Goal: Information Seeking & Learning: Learn about a topic

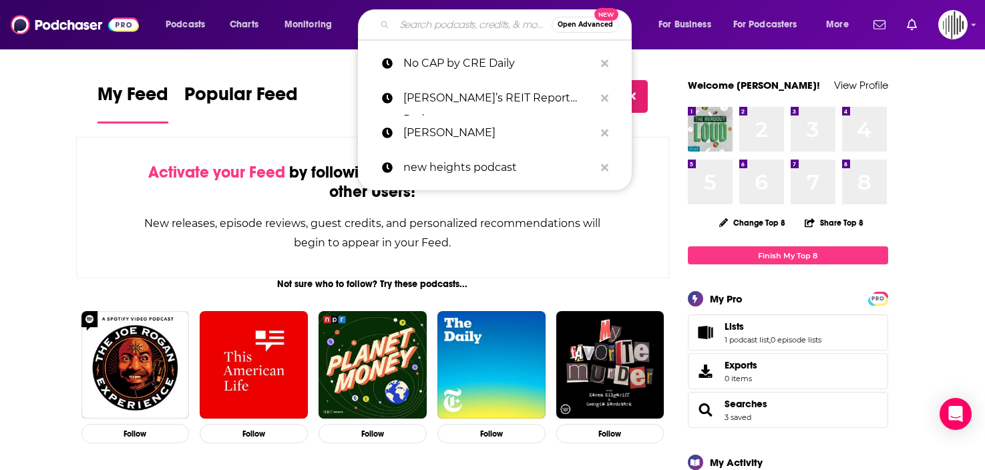
click at [460, 15] on input "Search podcasts, credits, & more..." at bounding box center [473, 24] width 157 height 21
click at [155, 236] on div "New releases, episode reviews, guest credits, and personalized recommendations …" at bounding box center [373, 233] width 459 height 39
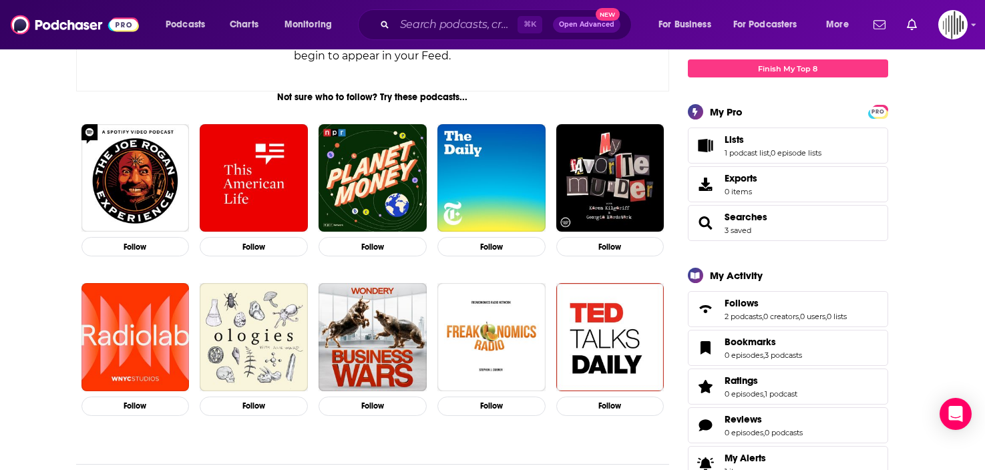
scroll to position [191, 0]
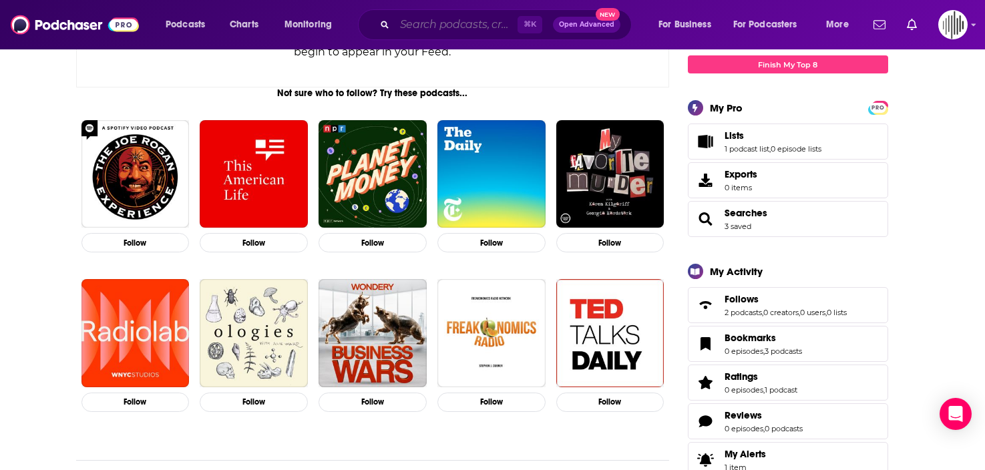
click at [417, 19] on input "Search podcasts, credits, & more..." at bounding box center [456, 24] width 123 height 21
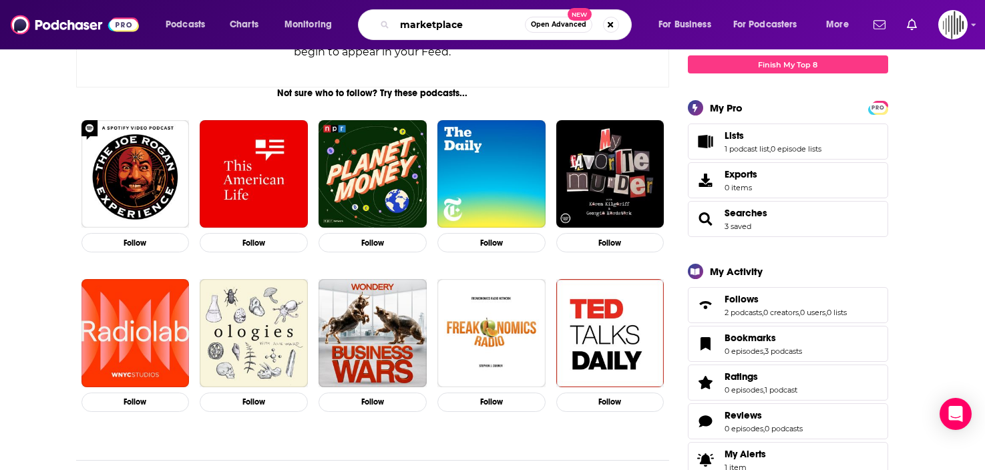
type input "marketplace"
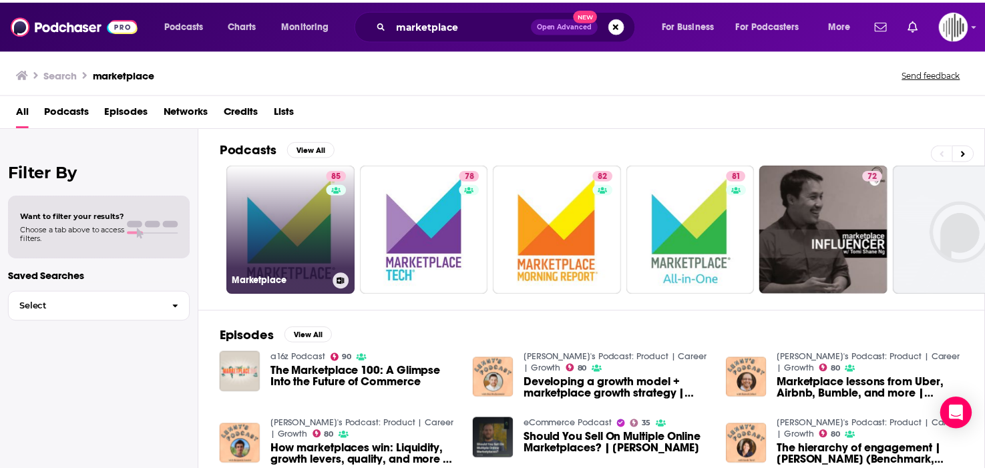
scroll to position [13, 0]
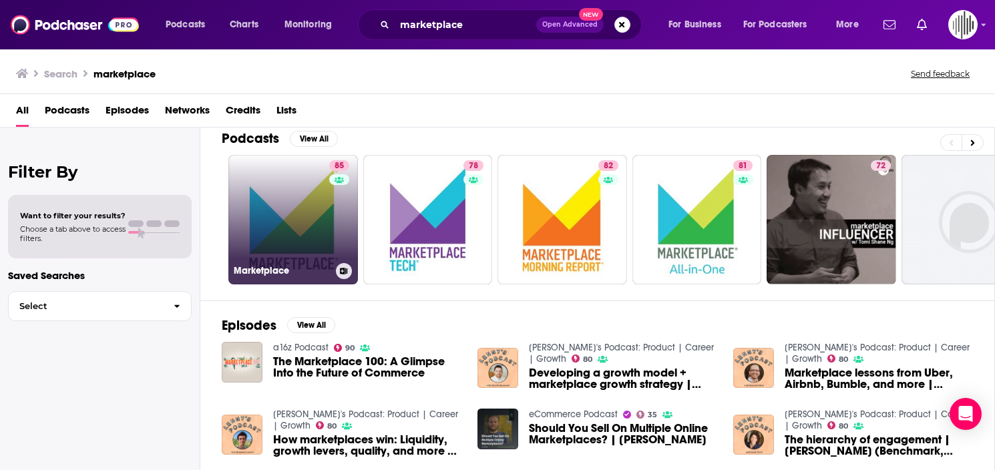
click at [298, 214] on link "85 Marketplace" at bounding box center [293, 220] width 130 height 130
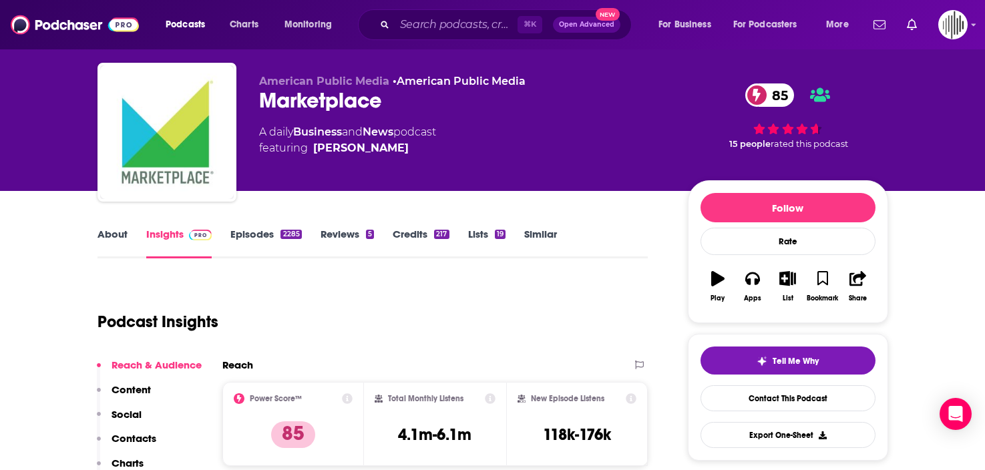
scroll to position [17, 0]
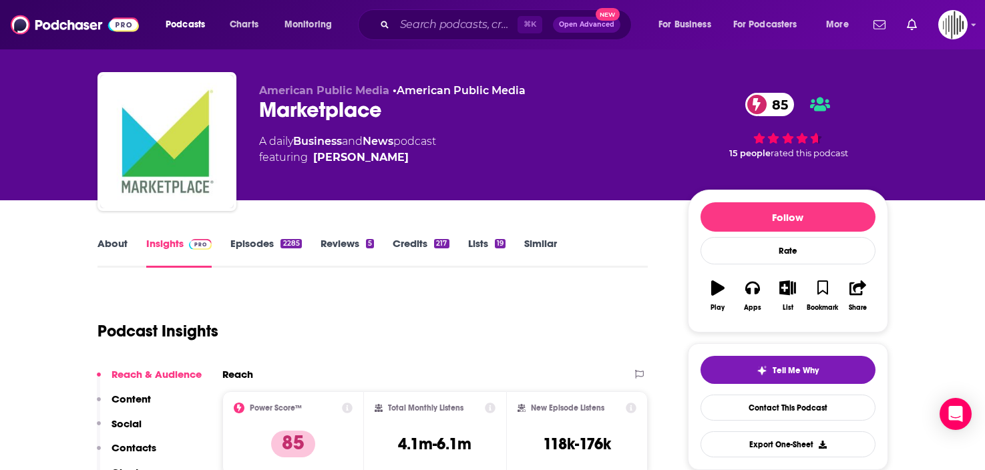
click at [260, 244] on link "Episodes 2285" at bounding box center [265, 252] width 71 height 31
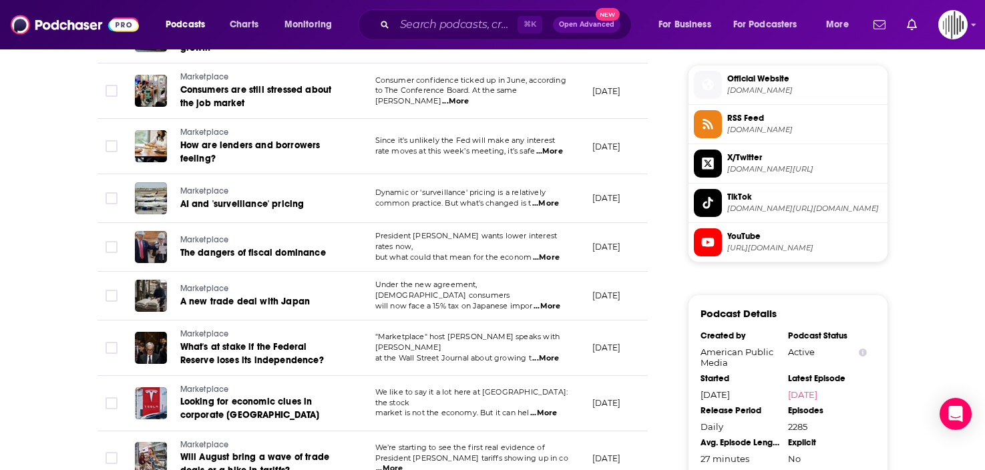
scroll to position [1072, 0]
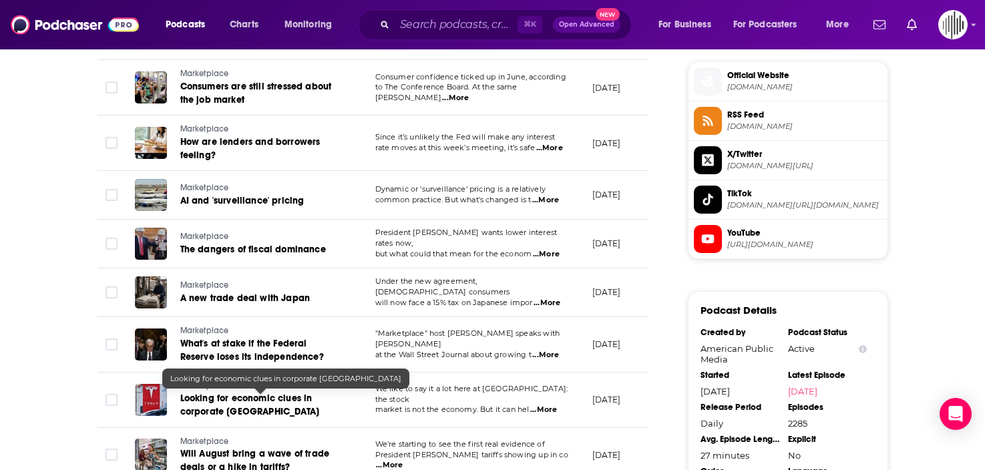
click at [276, 411] on link "Looking for economic clues in corporate [GEOGRAPHIC_DATA]" at bounding box center [260, 405] width 160 height 27
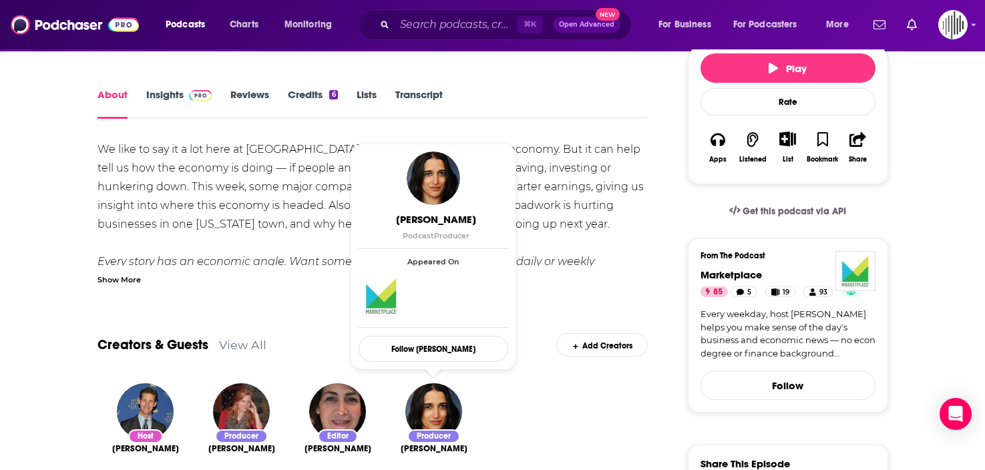
scroll to position [153, 0]
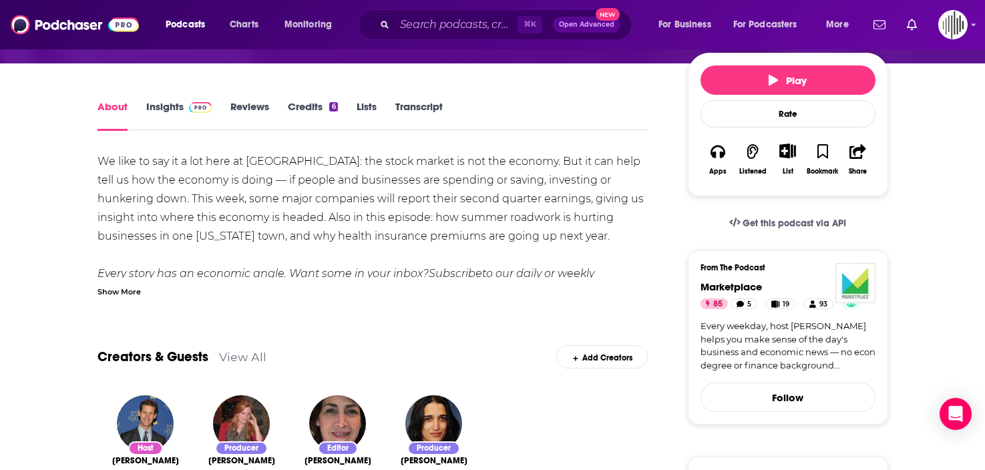
click at [144, 170] on div "We like to say it a lot here at [GEOGRAPHIC_DATA]: the stock market is not the …" at bounding box center [373, 255] width 551 height 206
click at [120, 285] on div "Show More" at bounding box center [119, 290] width 43 height 13
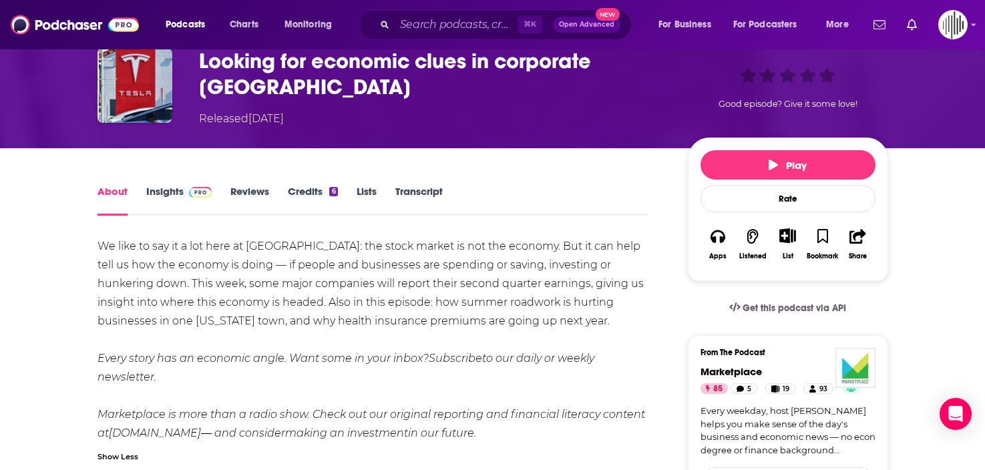
scroll to position [91, 0]
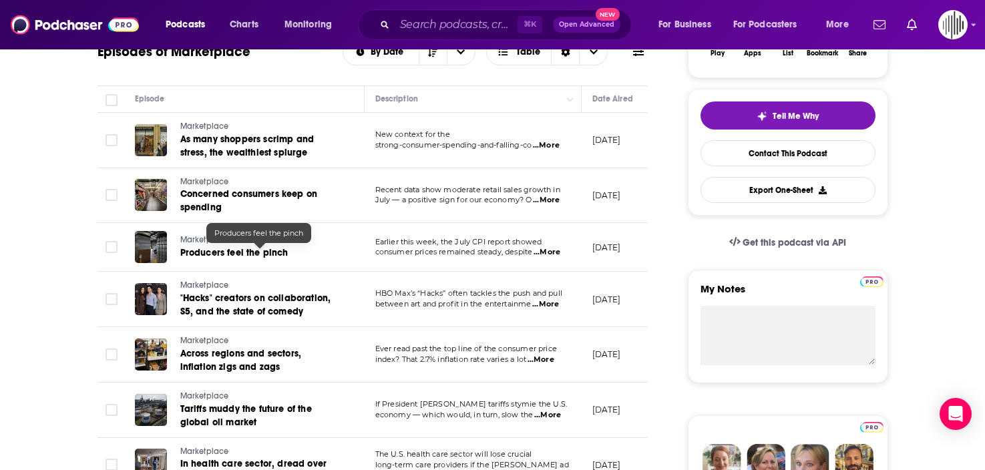
scroll to position [214, 0]
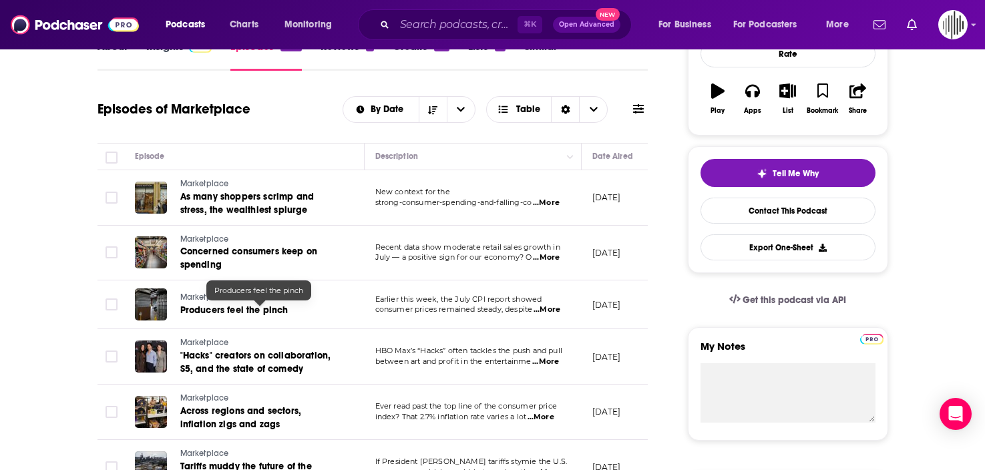
click at [270, 313] on span "Producers feel the pinch" at bounding box center [234, 310] width 108 height 11
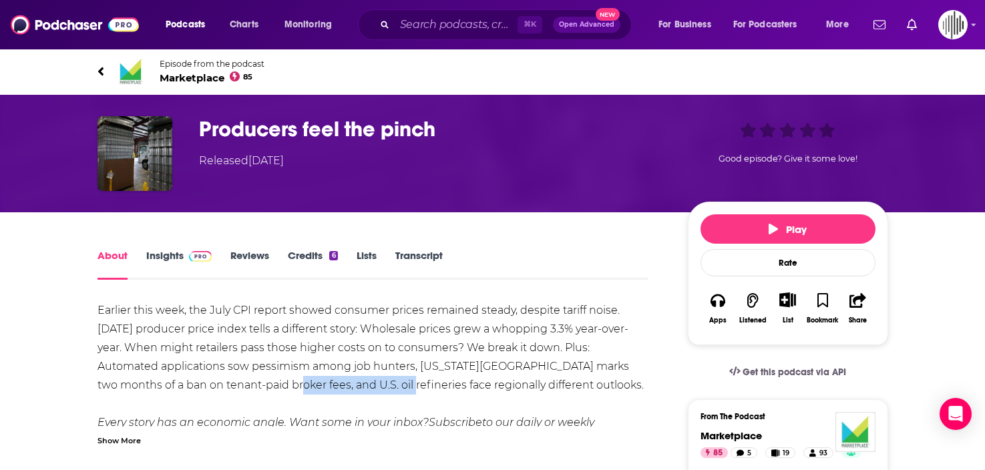
drag, startPoint x: 365, startPoint y: 387, endPoint x: 254, endPoint y: 383, distance: 111.6
click at [254, 382] on div "Earlier this week, the July CPI report showed consumer prices remained steady, …" at bounding box center [373, 404] width 551 height 206
click at [168, 325] on div "Earlier this week, the July CPI report showed consumer prices remained steady, …" at bounding box center [373, 404] width 551 height 206
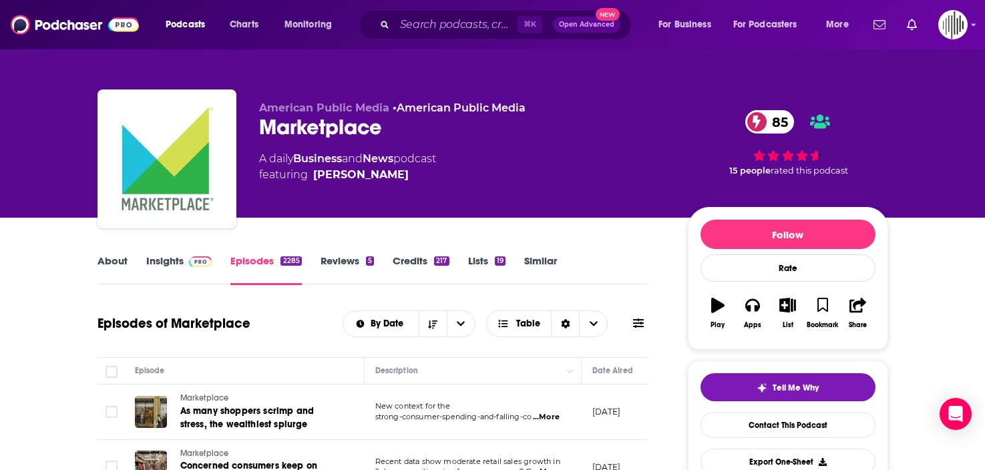
scroll to position [3, 0]
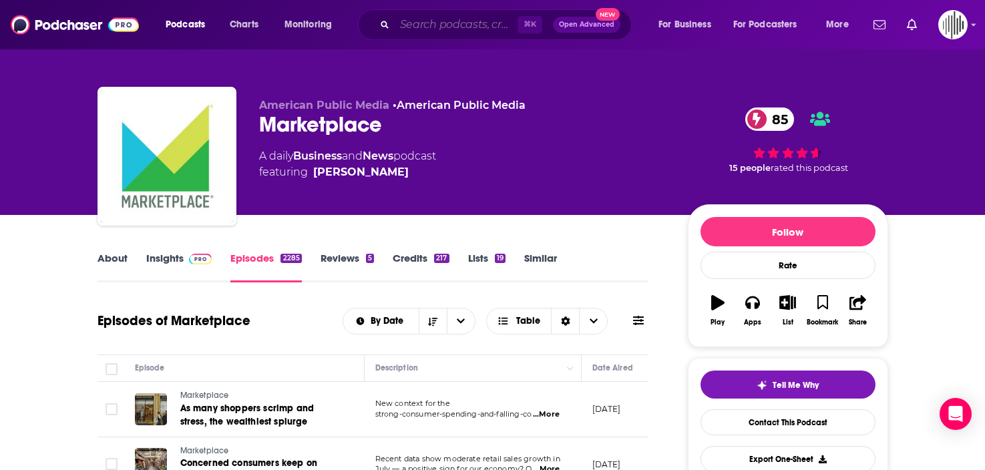
click at [417, 27] on input "Search podcasts, credits, & more..." at bounding box center [456, 24] width 123 height 21
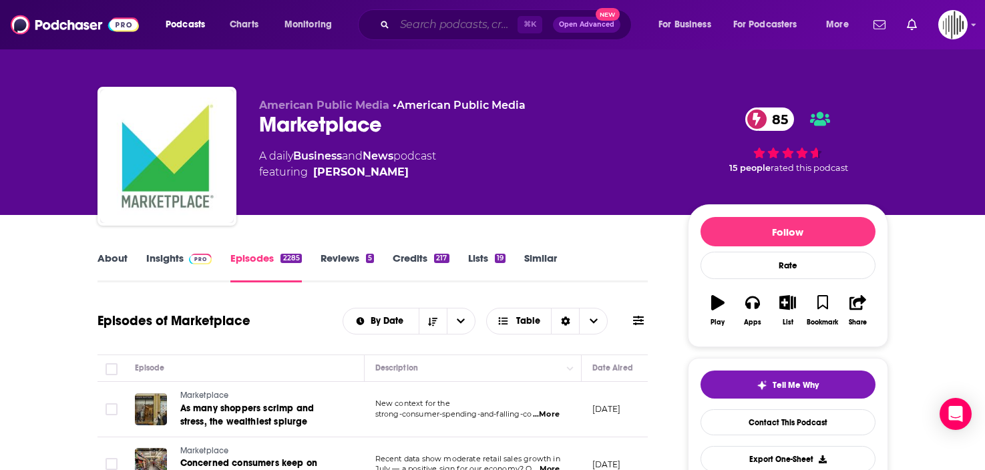
click at [403, 21] on input "Search podcasts, credits, & more..." at bounding box center [456, 24] width 123 height 21
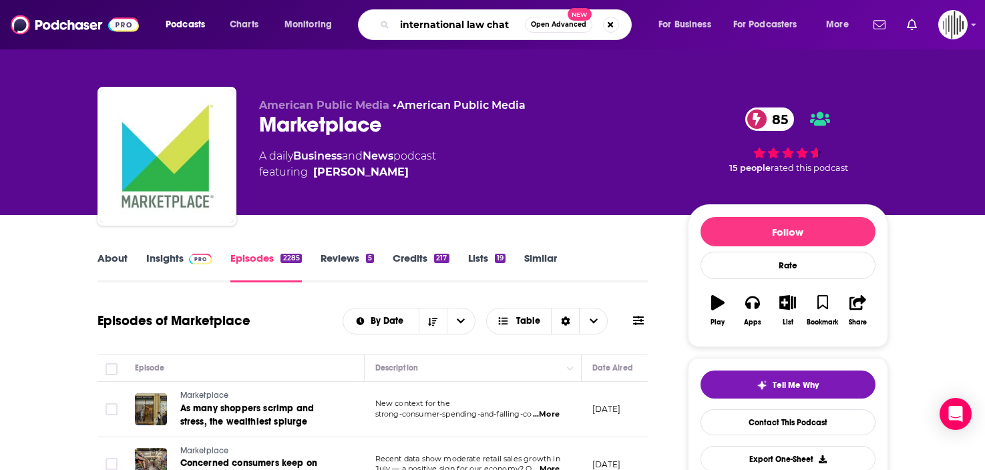
type input "international law chats"
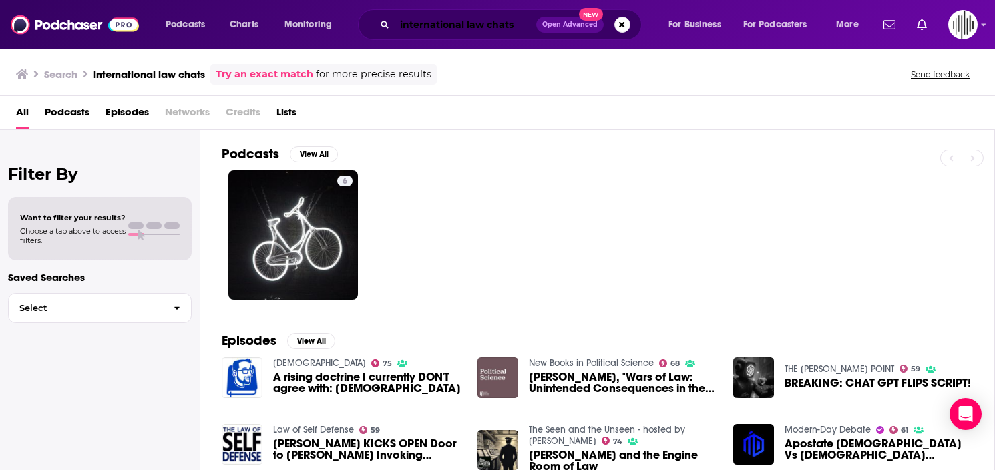
click at [475, 33] on input "international law chats" at bounding box center [466, 24] width 142 height 21
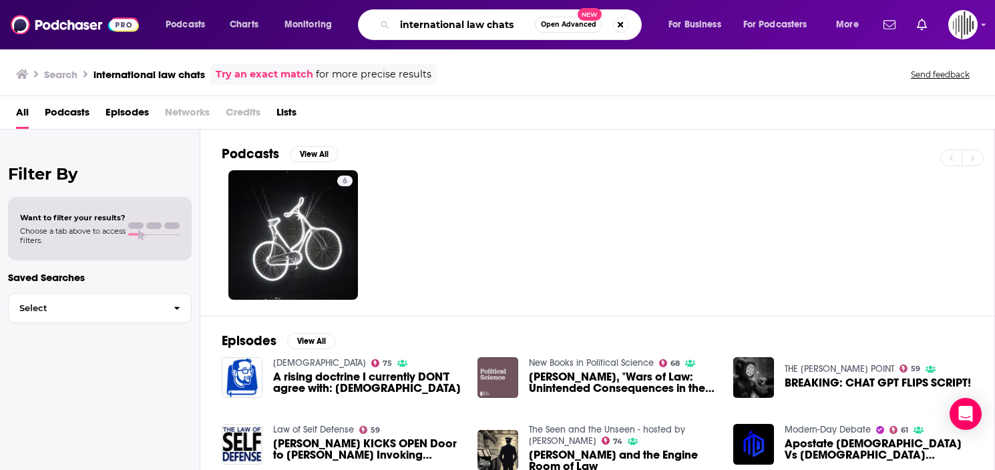
click at [475, 33] on input "international law chats" at bounding box center [465, 24] width 140 height 21
type input "f"
type input "debttalks"
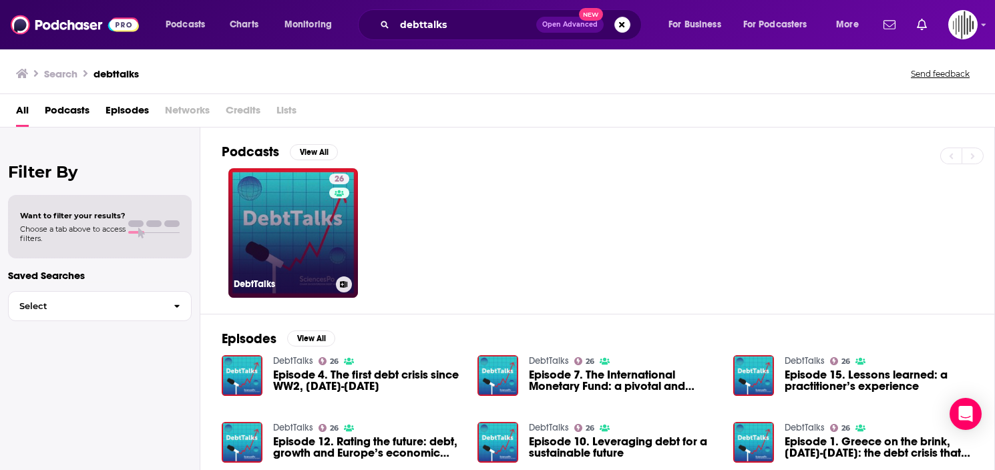
click at [320, 244] on link "26 DebtTalks" at bounding box center [293, 233] width 130 height 130
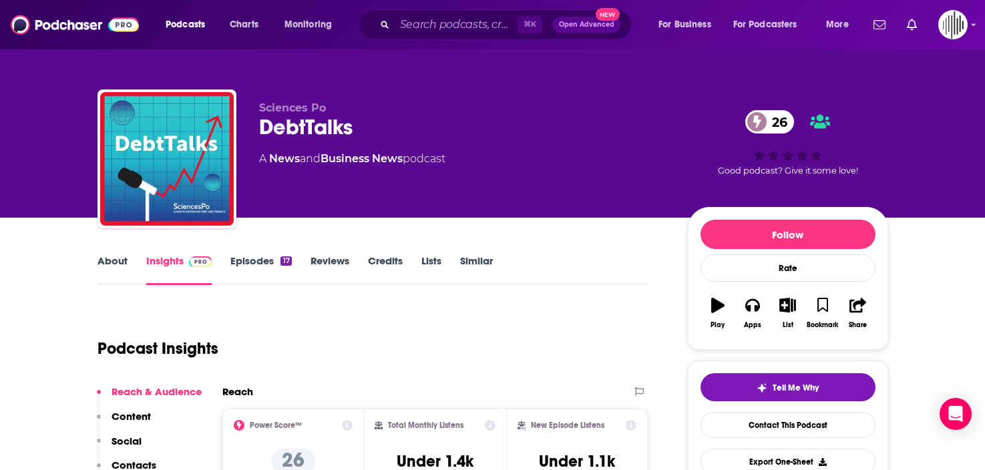
click at [250, 258] on link "Episodes 17" at bounding box center [260, 269] width 61 height 31
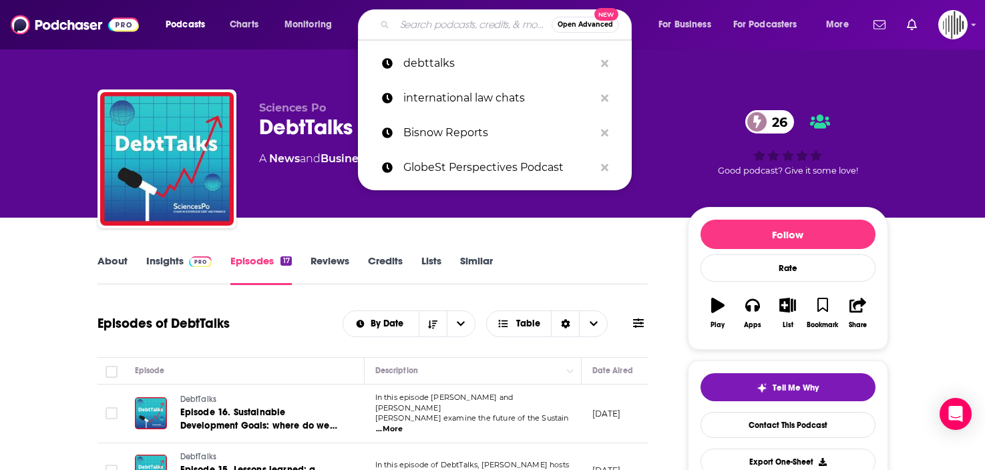
click at [417, 29] on input "Search podcasts, credits, & more..." at bounding box center [473, 24] width 157 height 21
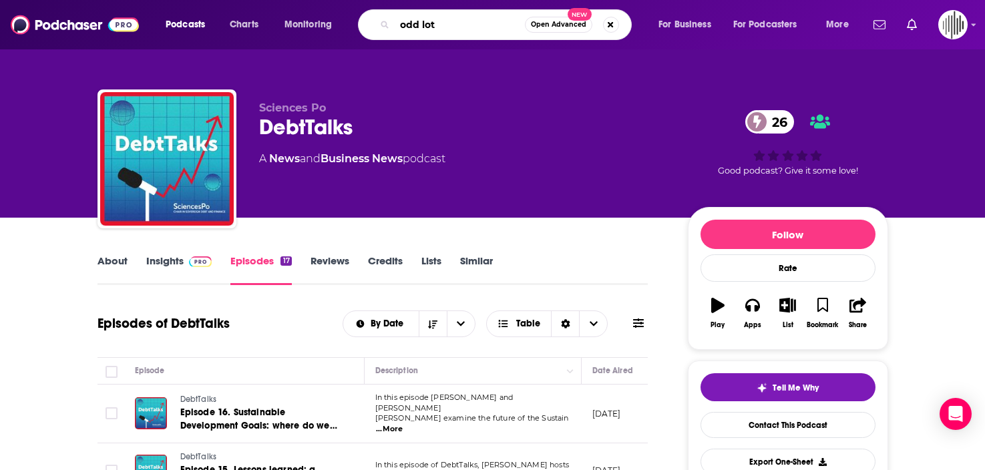
type input "odd lots"
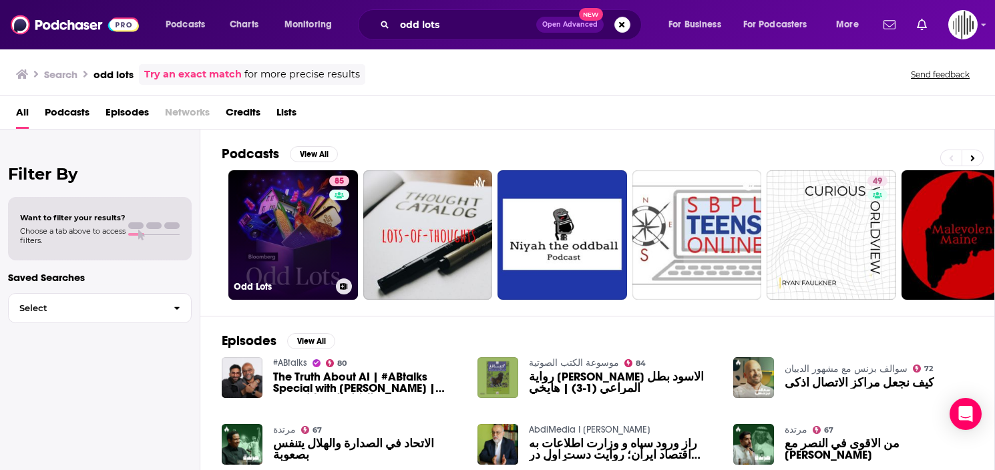
click at [268, 212] on link "85 Odd Lots" at bounding box center [293, 235] width 130 height 130
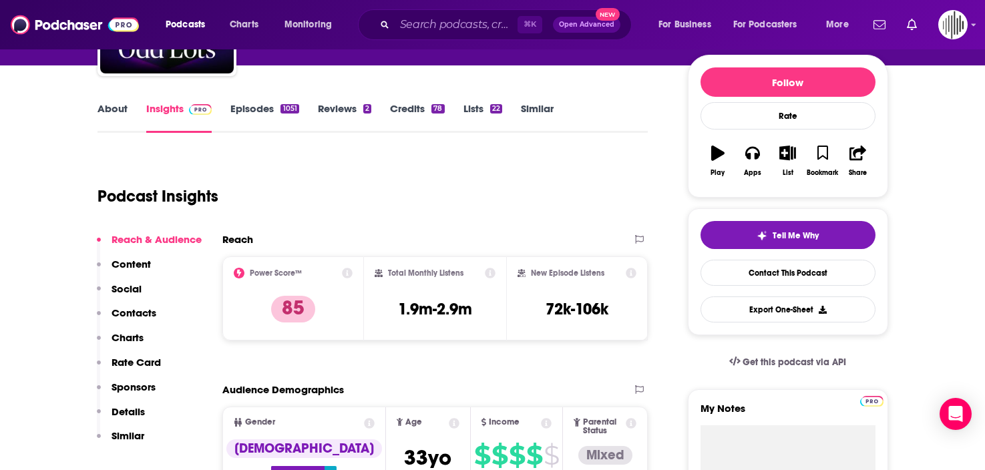
scroll to position [153, 0]
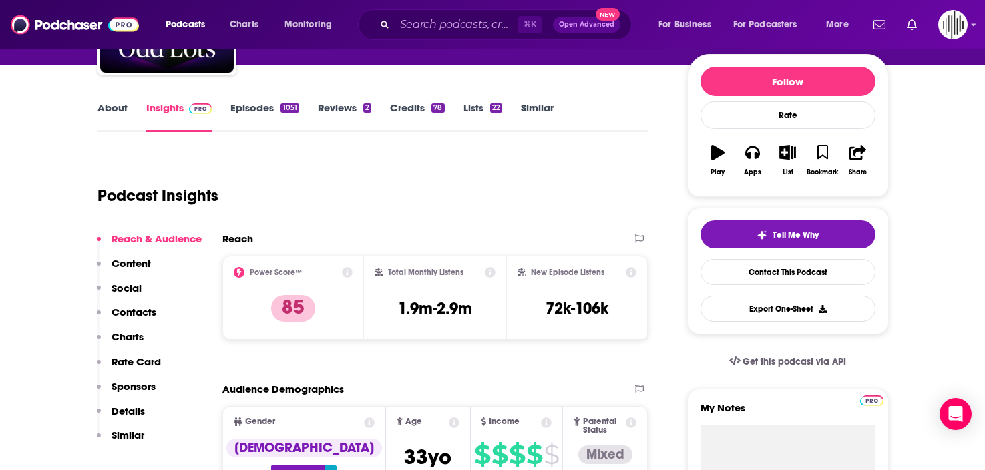
click at [185, 196] on h1 "Podcast Insights" at bounding box center [158, 196] width 121 height 20
drag, startPoint x: 94, startPoint y: 188, endPoint x: 258, endPoint y: 199, distance: 164.7
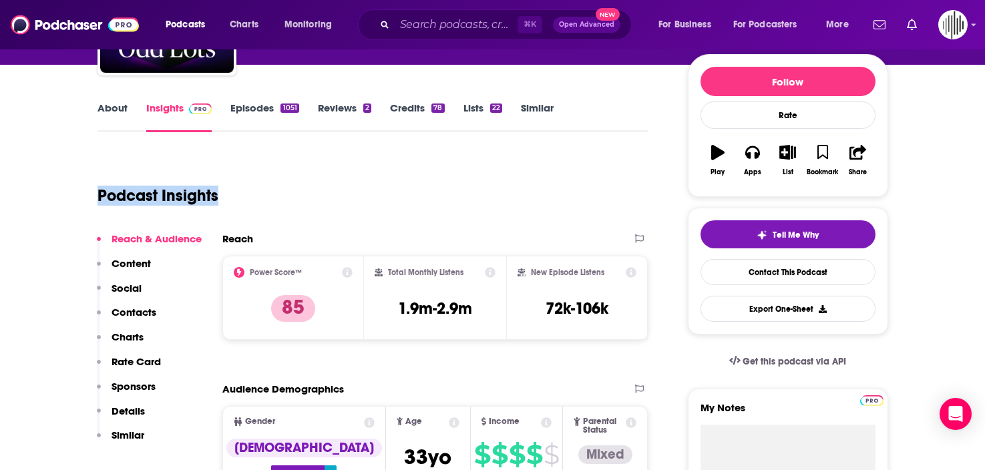
click at [258, 199] on div "Podcast Insights" at bounding box center [368, 188] width 540 height 68
drag, startPoint x: 235, startPoint y: 197, endPoint x: 88, endPoint y: 190, distance: 147.1
click at [103, 194] on h1 "Podcast Insights" at bounding box center [158, 196] width 121 height 20
drag, startPoint x: 103, startPoint y: 194, endPoint x: 236, endPoint y: 192, distance: 133.6
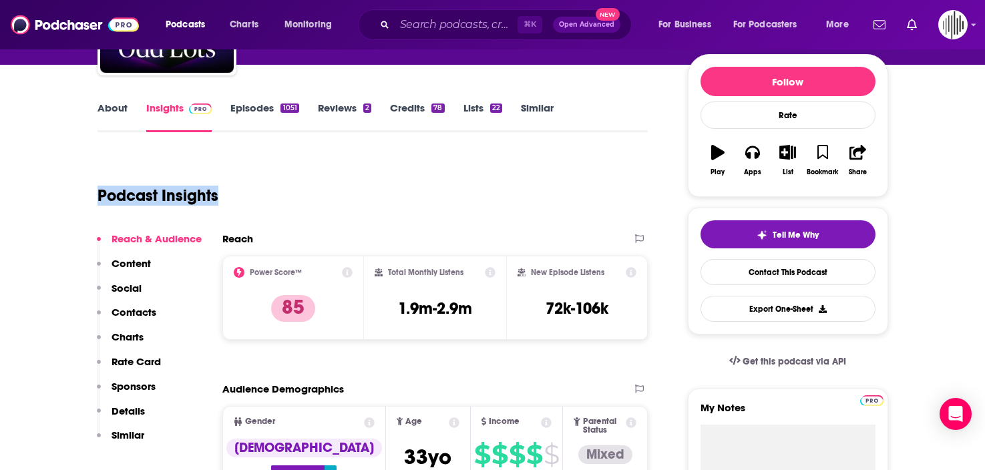
click at [236, 192] on div "Podcast Insights" at bounding box center [368, 188] width 540 height 68
click at [209, 192] on h1 "Podcast Insights" at bounding box center [158, 196] width 121 height 20
click at [128, 198] on h1 "Podcast Insights" at bounding box center [158, 196] width 121 height 20
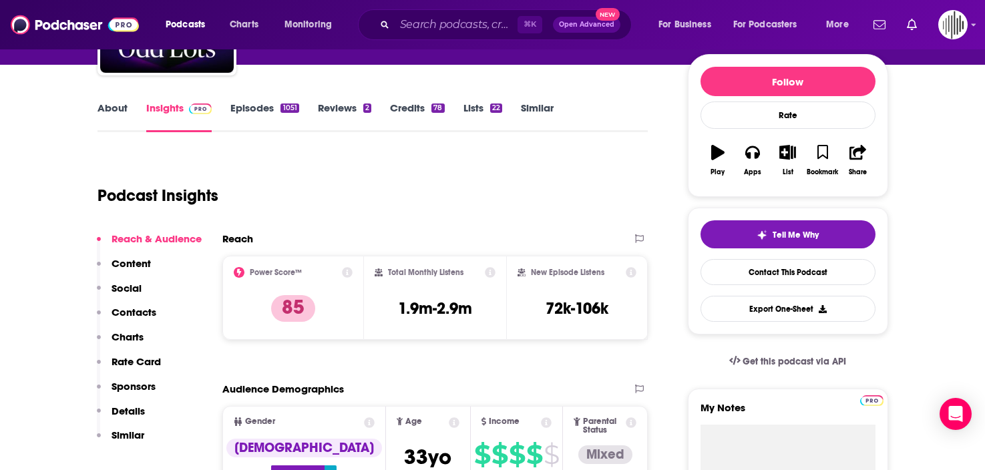
click at [167, 194] on h1 "Podcast Insights" at bounding box center [158, 196] width 121 height 20
drag, startPoint x: 221, startPoint y: 200, endPoint x: 108, endPoint y: 200, distance: 112.9
click at [108, 200] on div "Podcast Insights" at bounding box center [368, 188] width 540 height 68
click at [108, 200] on h1 "Podcast Insights" at bounding box center [158, 196] width 121 height 20
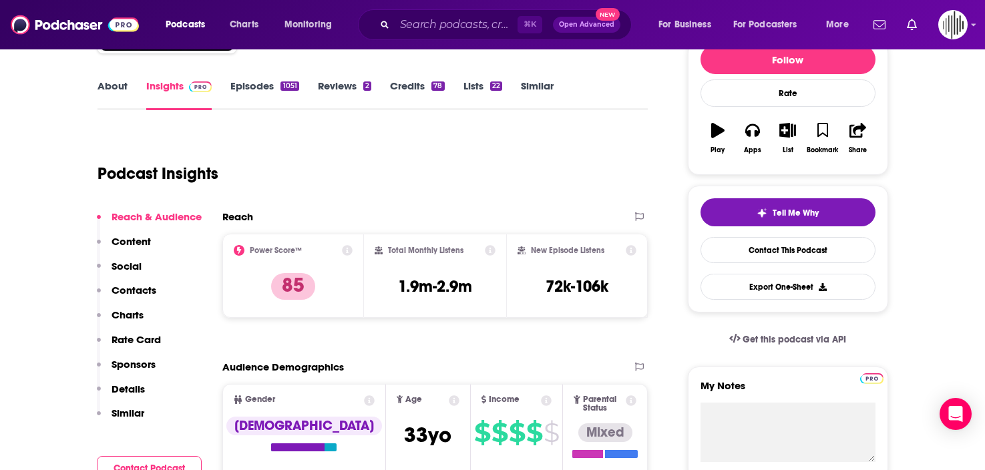
scroll to position [177, 0]
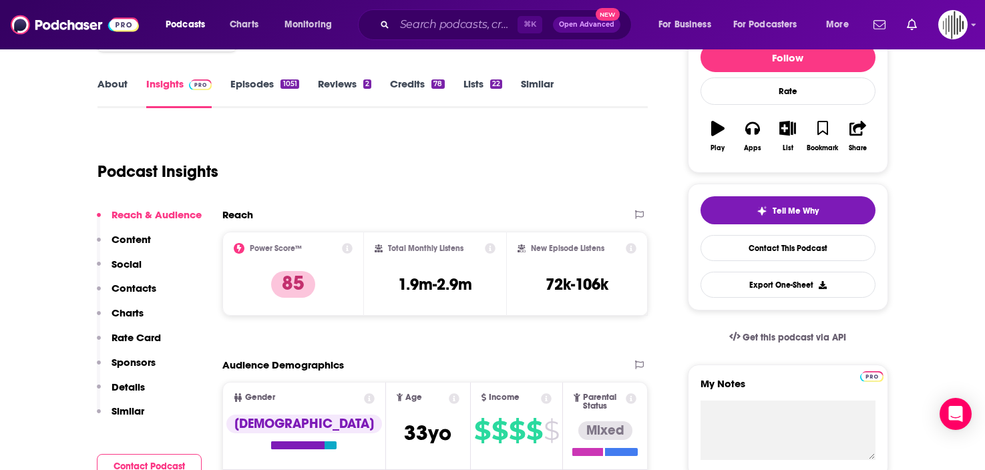
click at [239, 90] on link "Episodes 1051" at bounding box center [264, 92] width 68 height 31
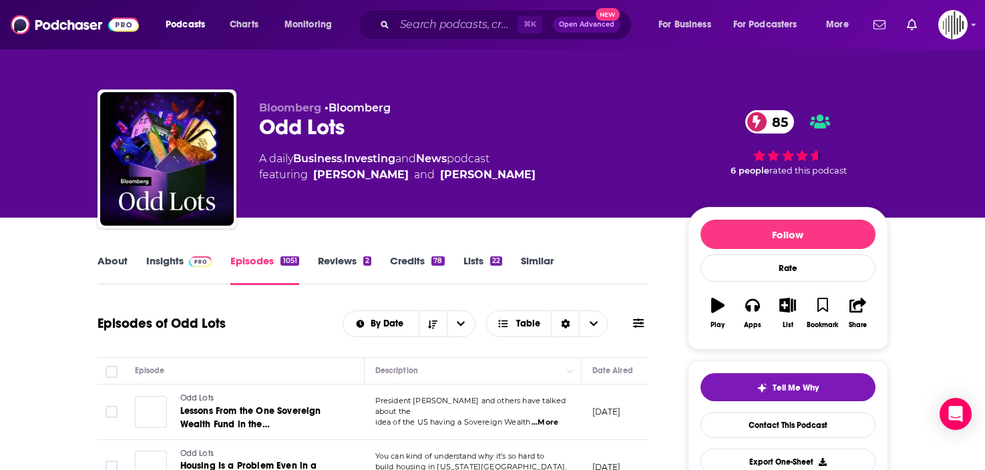
scroll to position [218, 0]
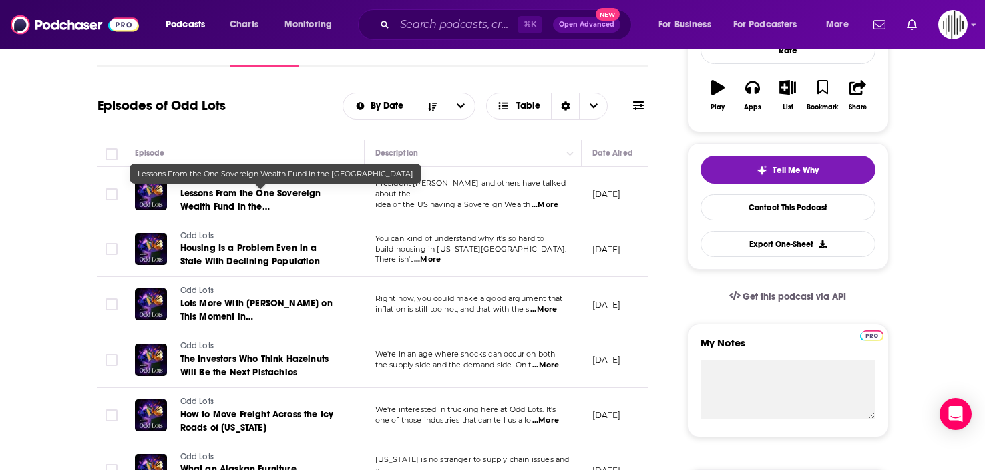
click at [264, 192] on span "Lessons From the One Sovereign Wealth Fund in the [GEOGRAPHIC_DATA]" at bounding box center [250, 207] width 141 height 38
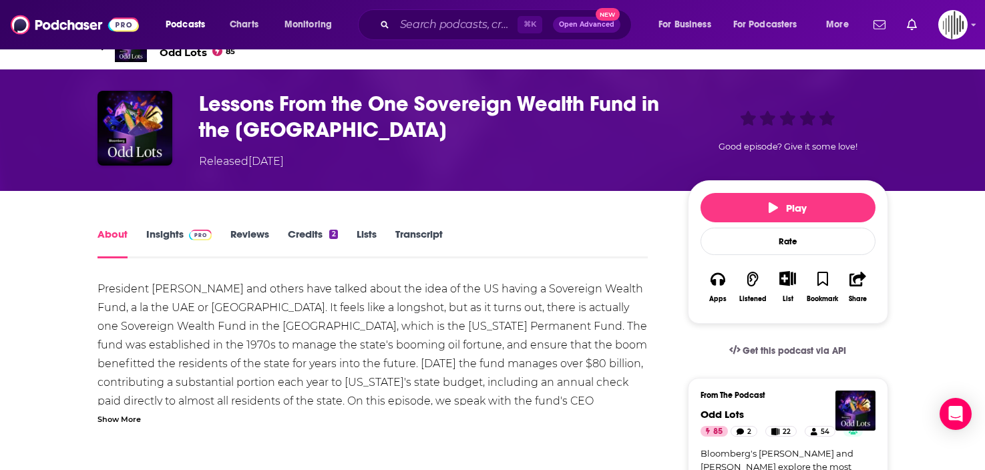
scroll to position [48, 0]
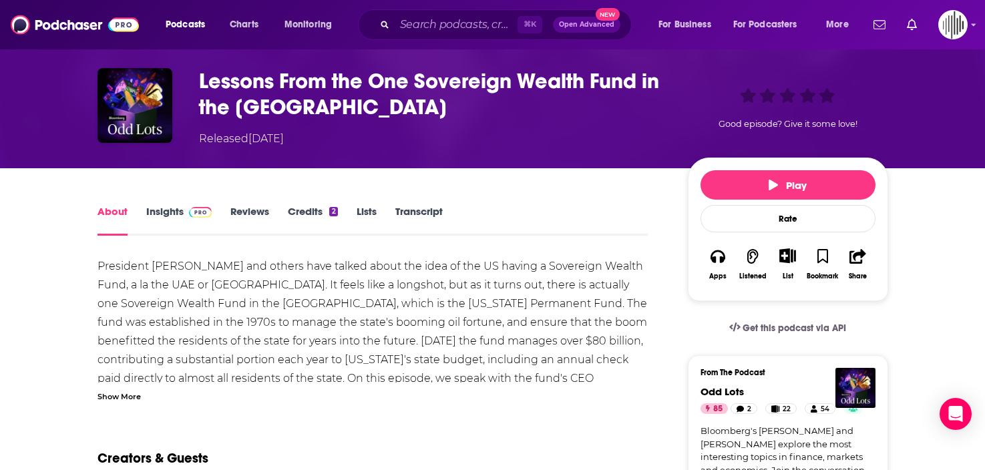
click at [123, 395] on div "Show More" at bounding box center [119, 395] width 43 height 13
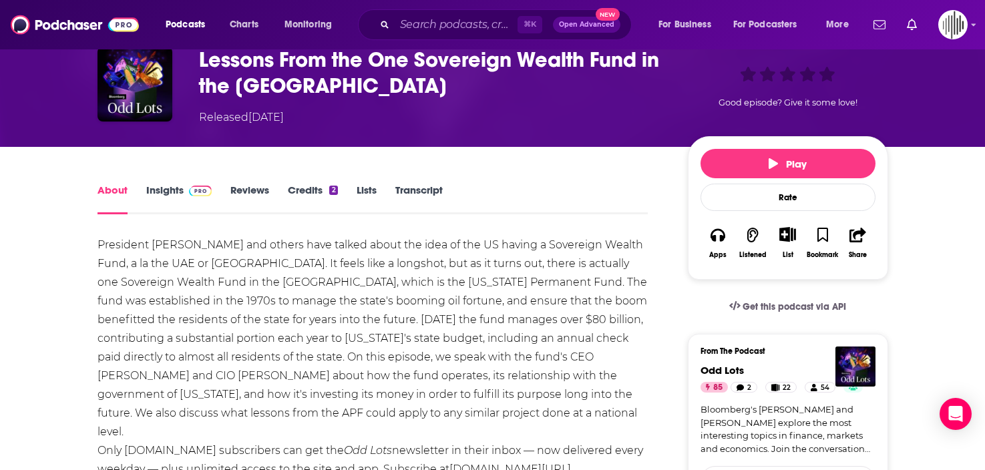
scroll to position [69, 0]
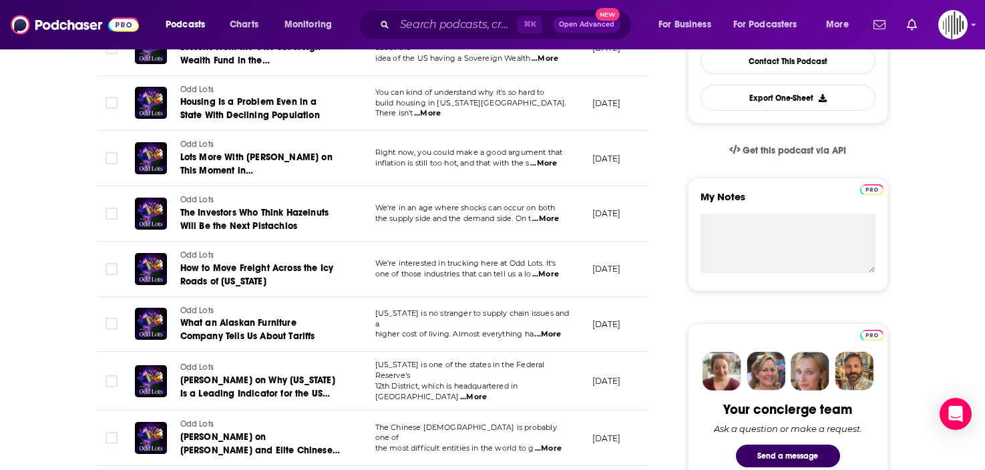
scroll to position [365, 0]
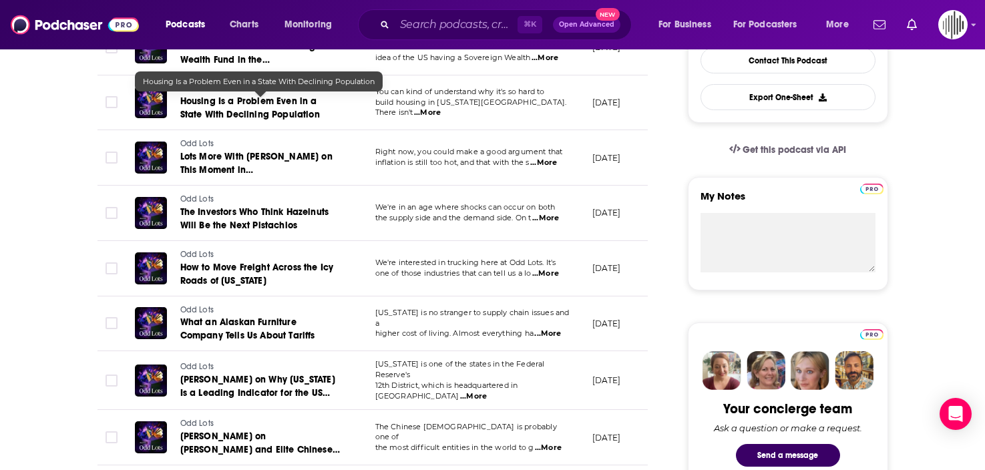
click at [274, 103] on span "Housing Is a Problem Even in a State With Declining Population" at bounding box center [250, 107] width 140 height 25
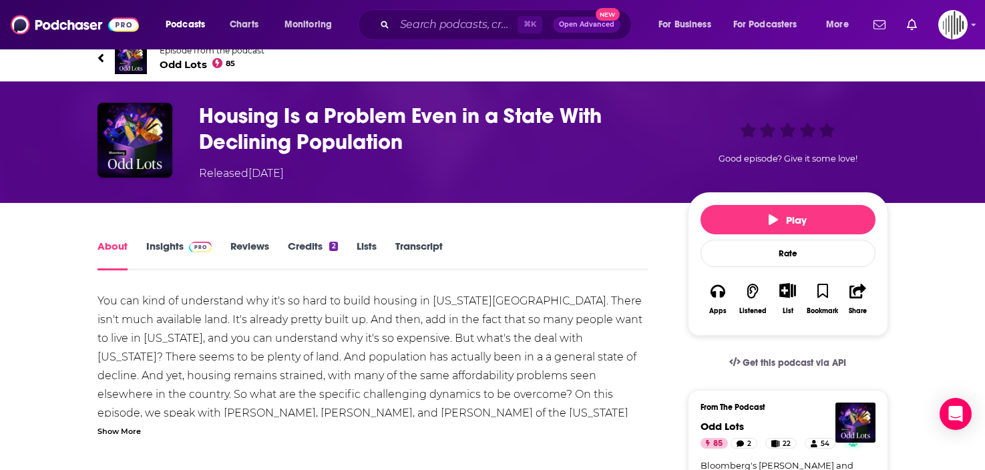
scroll to position [14, 0]
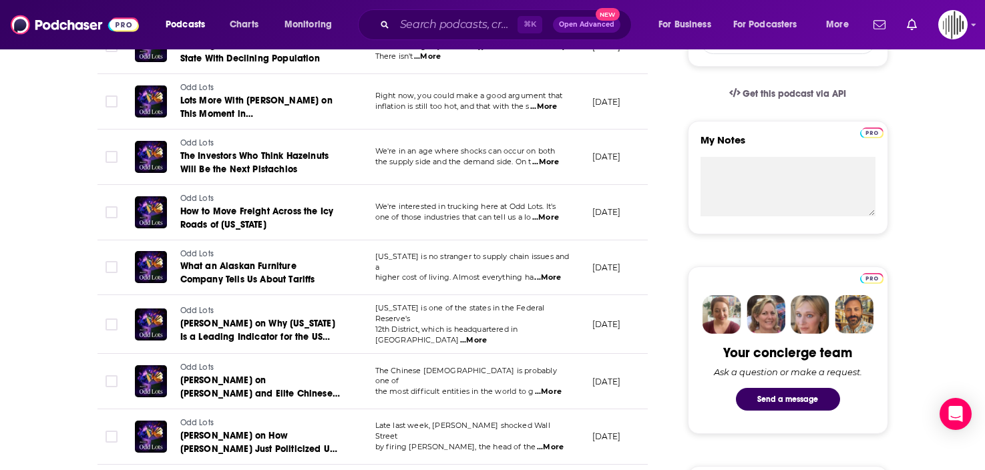
scroll to position [421, 0]
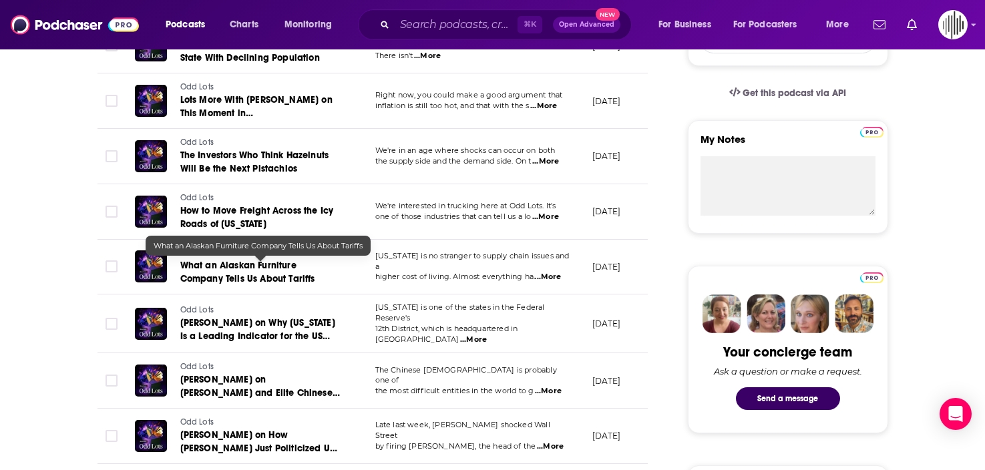
click at [305, 262] on link "What an Alaskan Furniture Company Tells Us About Tariffs" at bounding box center [260, 272] width 160 height 27
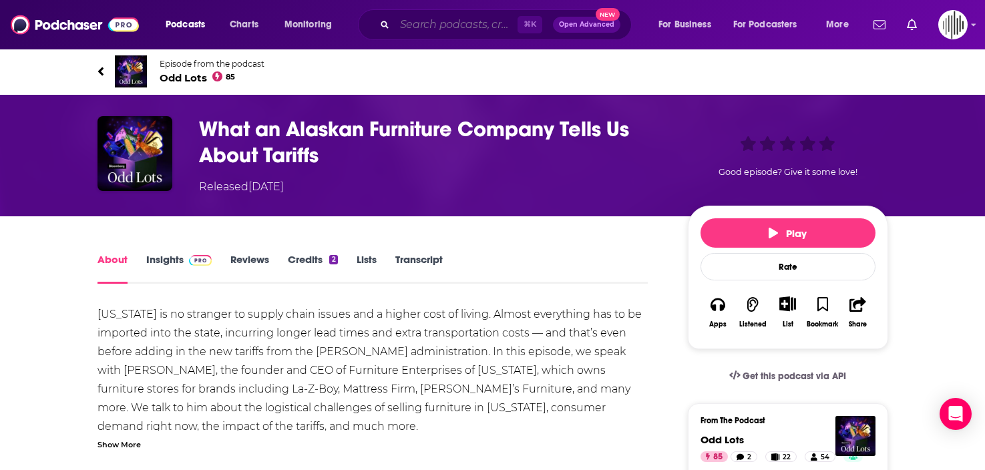
click at [429, 23] on input "Search podcasts, credits, & more..." at bounding box center [456, 24] width 123 height 21
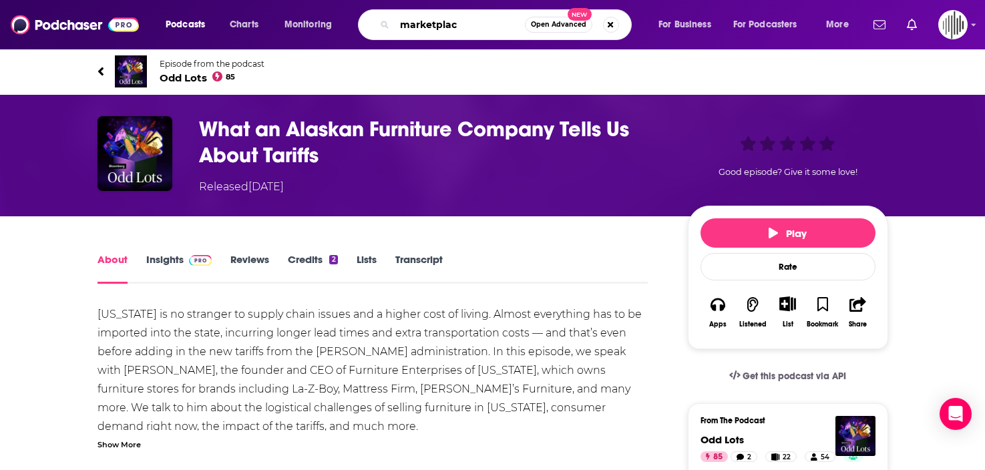
type input "marketplace"
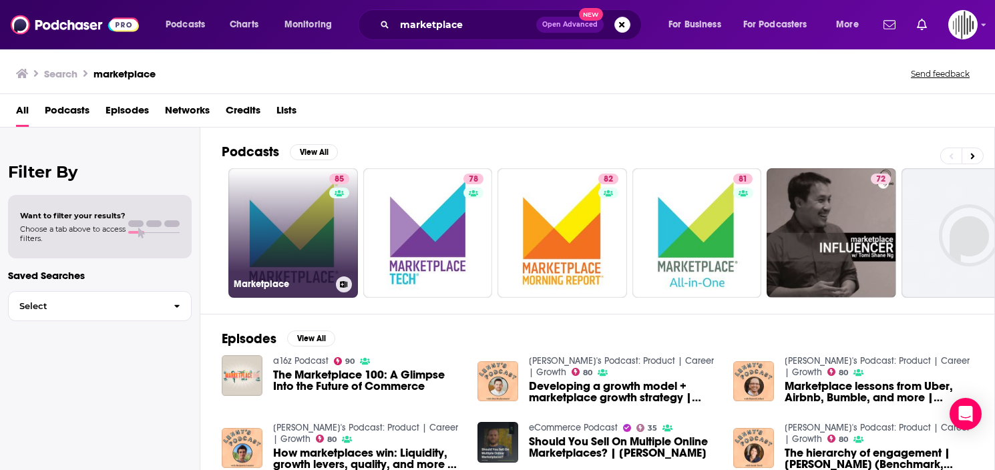
click at [252, 242] on link "85 Marketplace" at bounding box center [293, 233] width 130 height 130
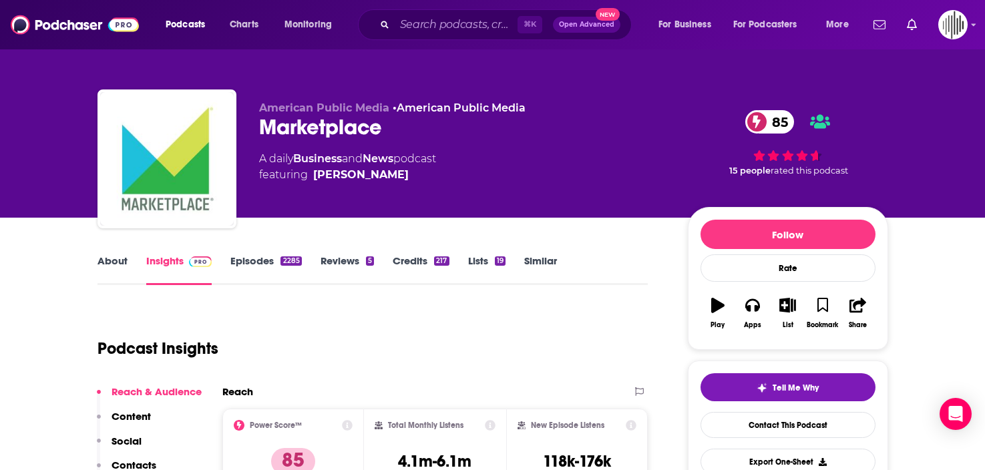
click at [278, 262] on link "Episodes 2285" at bounding box center [265, 269] width 71 height 31
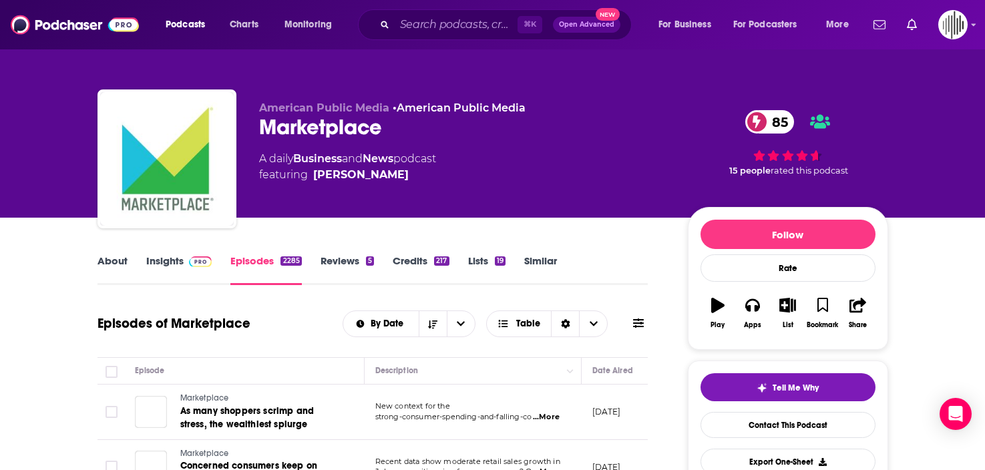
scroll to position [380, 0]
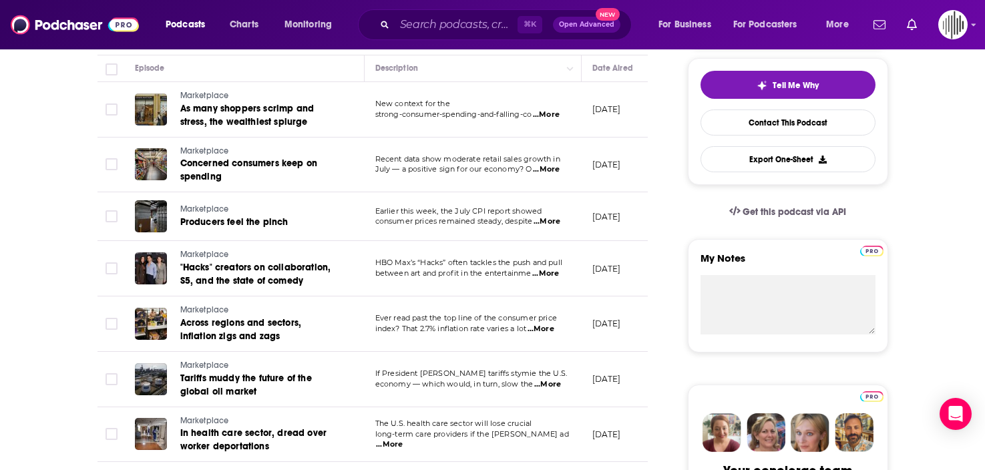
scroll to position [303, 0]
click at [289, 223] on link "Producers feel the pinch" at bounding box center [259, 222] width 159 height 13
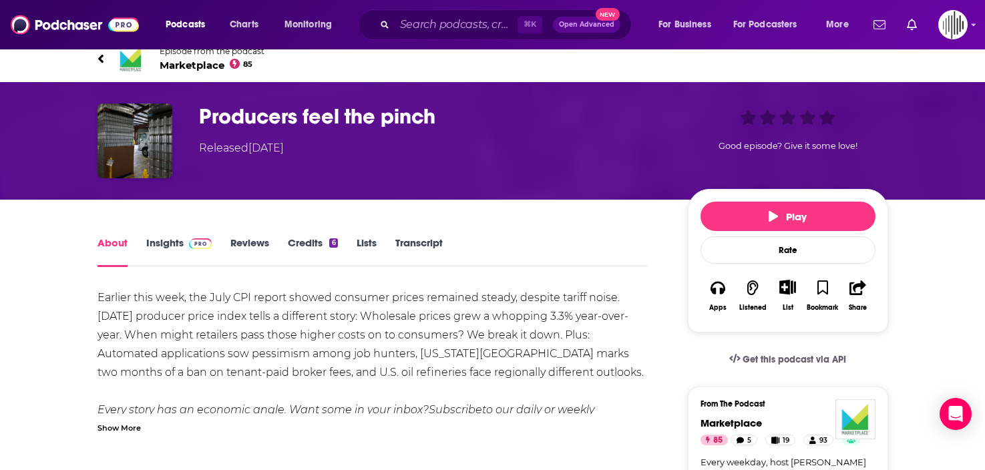
scroll to position [15, 0]
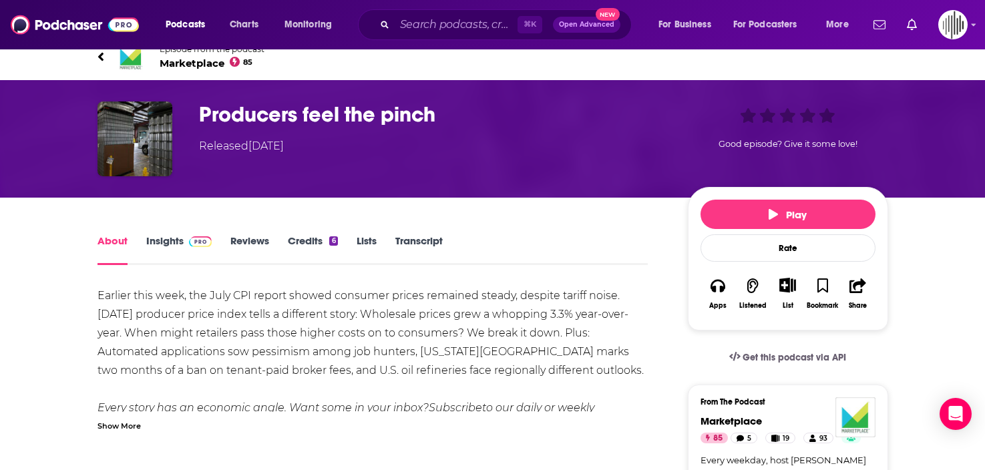
click at [130, 423] on div "Show More" at bounding box center [119, 425] width 43 height 13
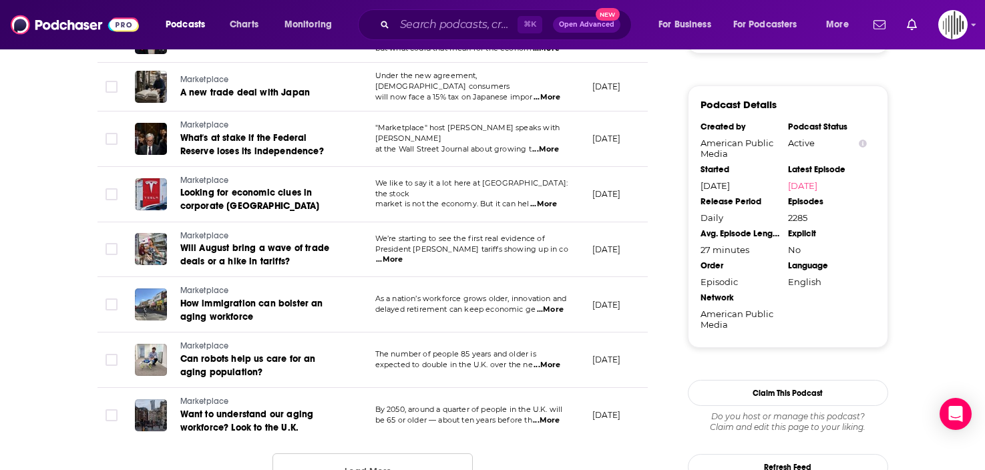
scroll to position [1333, 0]
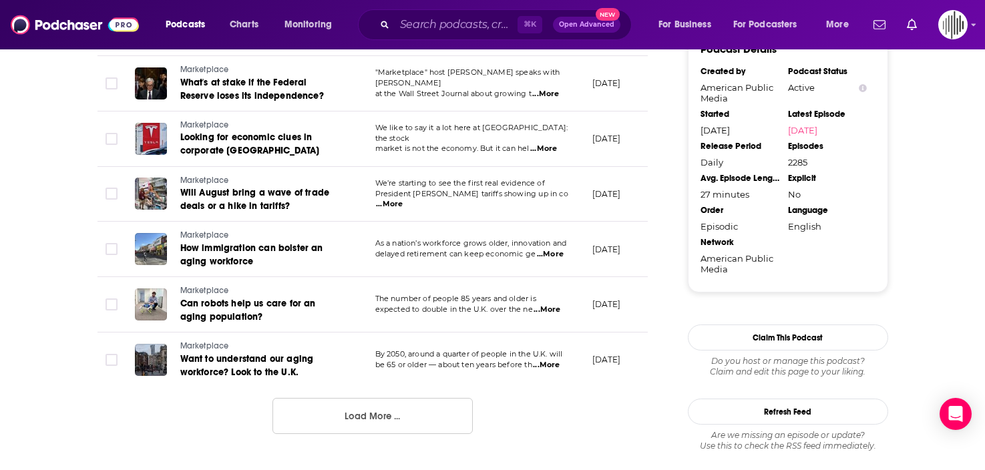
click at [361, 418] on button "Load More ..." at bounding box center [372, 416] width 200 height 36
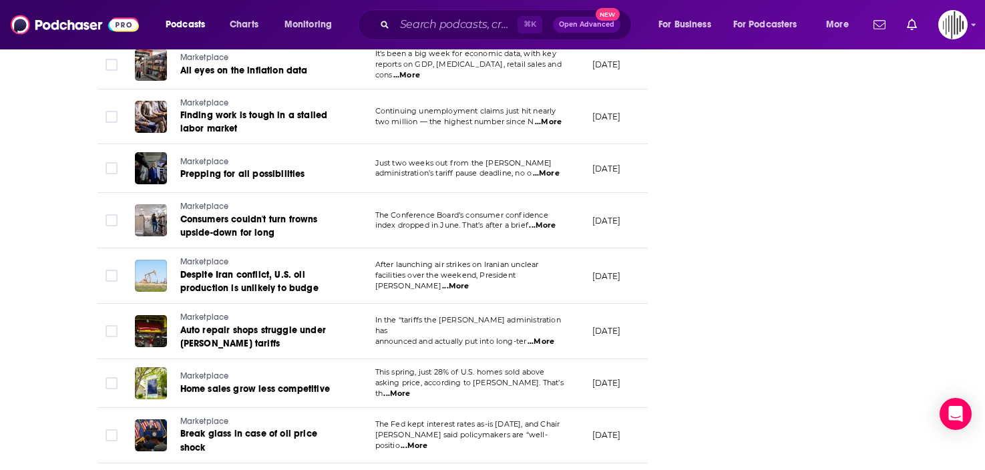
scroll to position [2271, 0]
